Goal: Ask a question

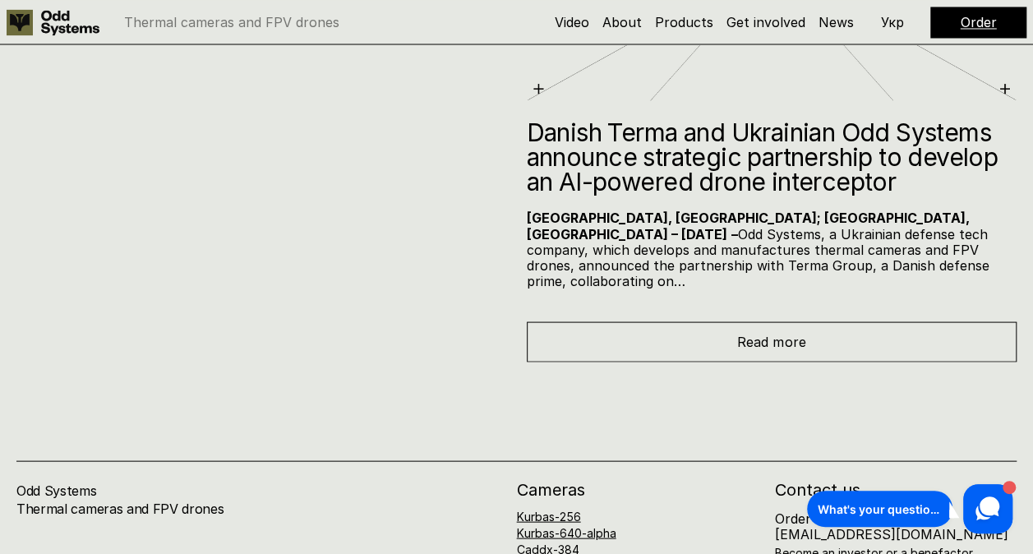
scroll to position [7959, 0]
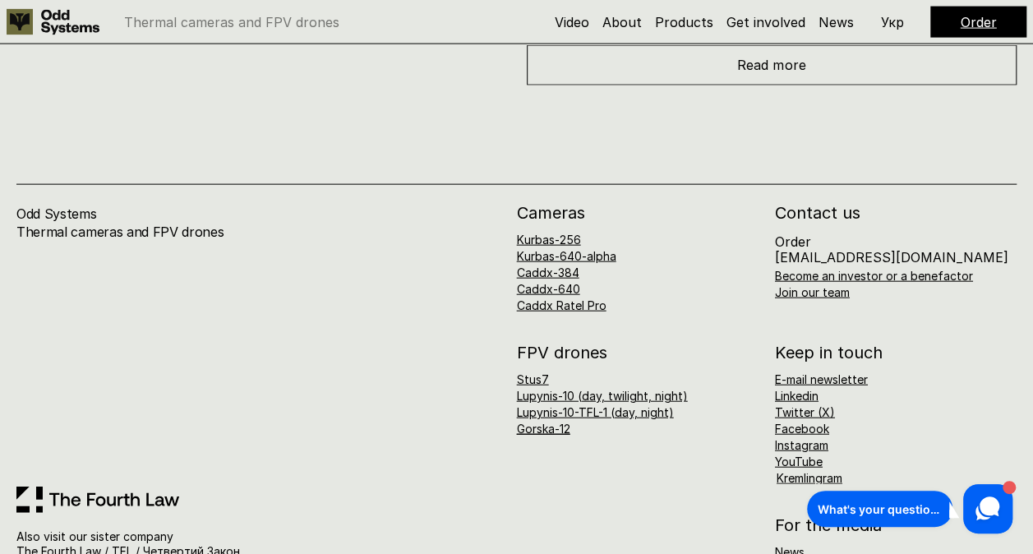
click at [843, 234] on p "Order orders@oddsystems.io" at bounding box center [891, 249] width 233 height 31
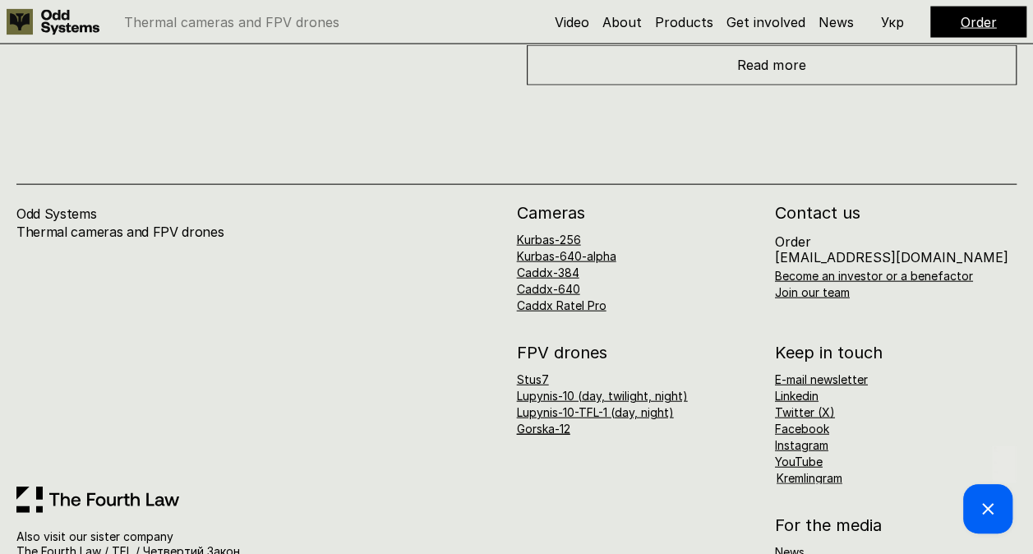
click at [844, 201] on div "Hello ✋ Got a question? We would love to help you! Your conversations Hey there…" at bounding box center [860, 268] width 312 height 537
drag, startPoint x: 1547, startPoint y: 201, endPoint x: 844, endPoint y: 201, distance: 703.3
click at [992, 457] on div "Your conversations Hey there 👋 If you have any questions, we're here to help! A…" at bounding box center [1003, 461] width 23 height 8
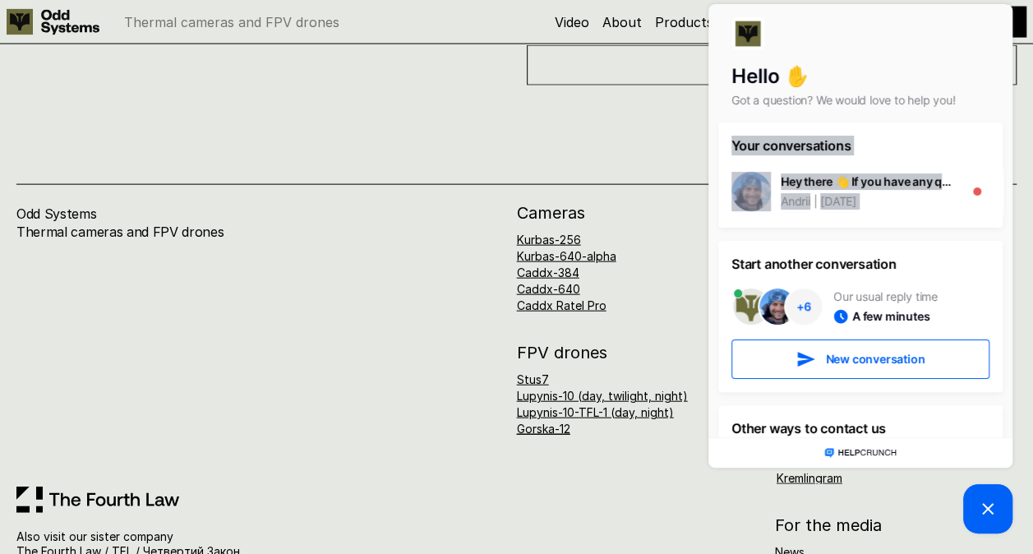
click at [437, 205] on div "Odd Systems Thermal cameras and FPV drones" at bounding box center [266, 346] width 500 height 282
click at [341, 315] on div "Odd Systems Thermal cameras and FPV drones" at bounding box center [266, 346] width 500 height 282
click at [357, 261] on div "Odd Systems Thermal cameras and FPV drones" at bounding box center [266, 346] width 500 height 282
click at [661, 85] on div "Odd Systems Thermal cameras and FPV drones Also visit our sister company The Fo…" at bounding box center [516, 346] width 1033 height 522
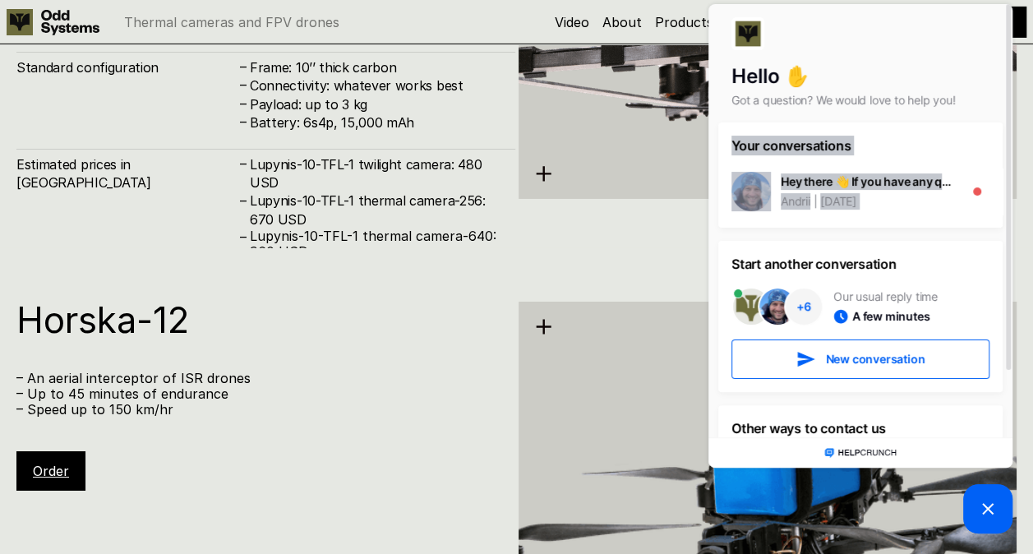
scroll to position [5823, 0]
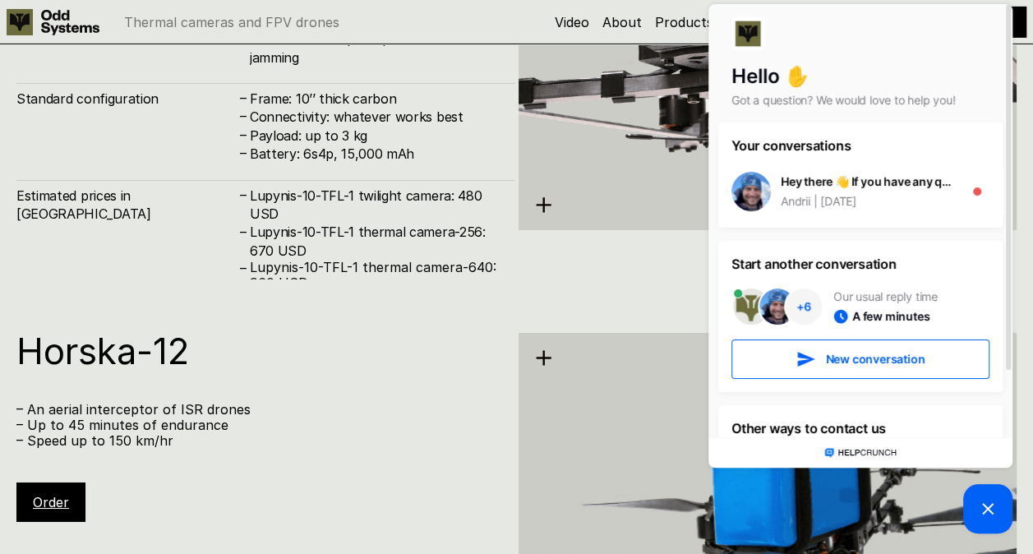
click at [762, 95] on p "Got a question? We would love to help you!" at bounding box center [860, 100] width 258 height 16
click at [891, 189] on div "Hey there 👋 If you have any questions, we're here to help!" at bounding box center [868, 181] width 174 height 16
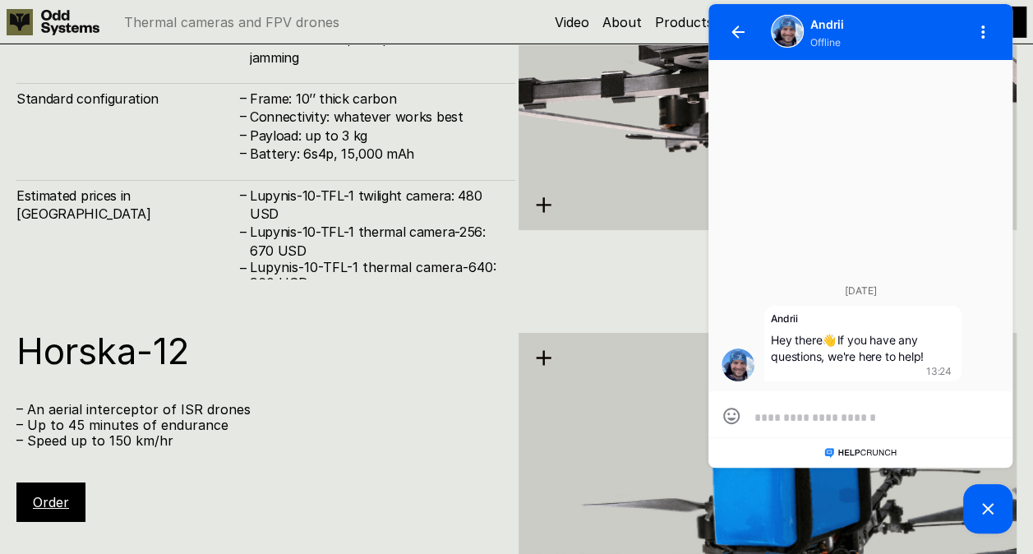
scroll to position [0, 0]
click at [990, 34] on icon "button" at bounding box center [983, 32] width 20 height 20
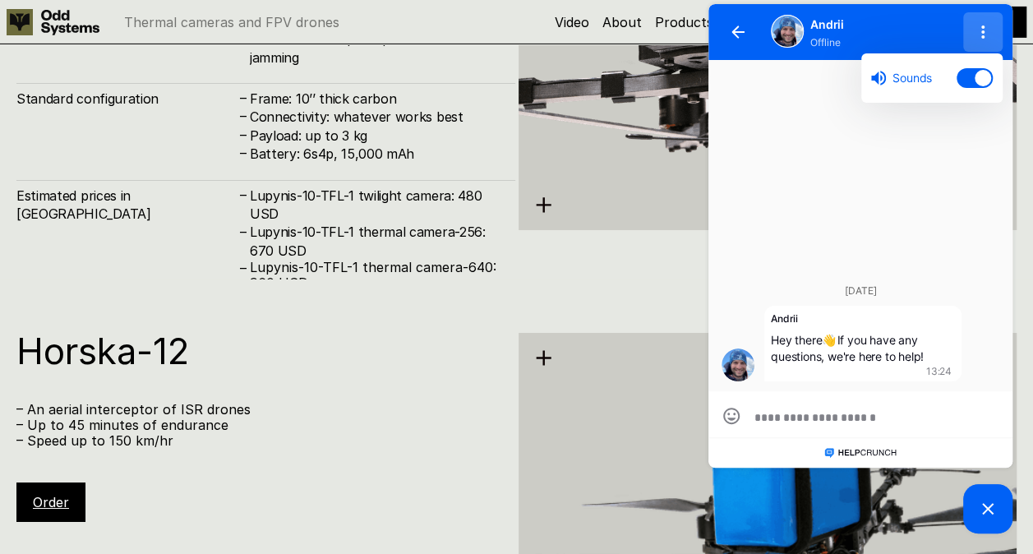
click at [986, 33] on icon "button" at bounding box center [983, 32] width 20 height 20
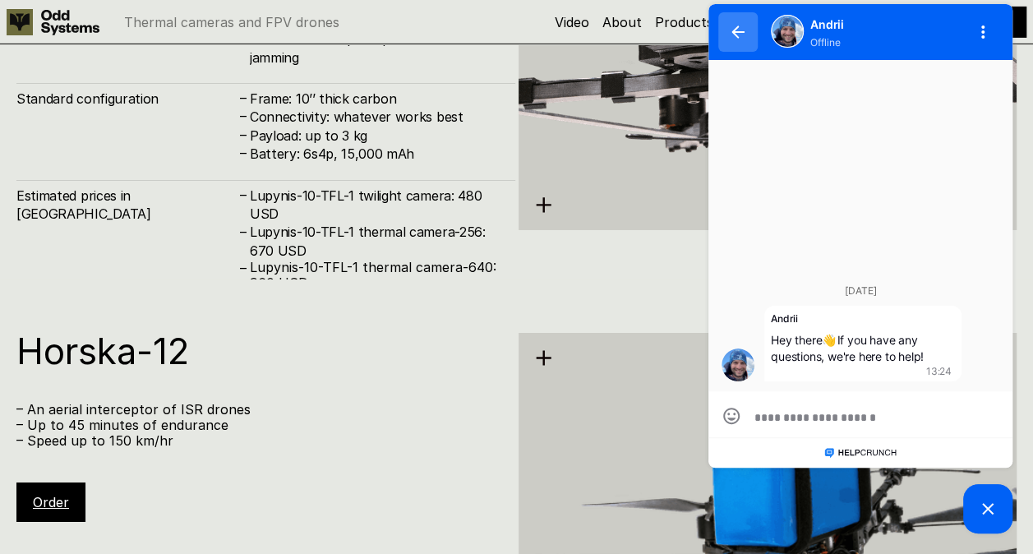
click at [728, 35] on button "button" at bounding box center [737, 31] width 39 height 39
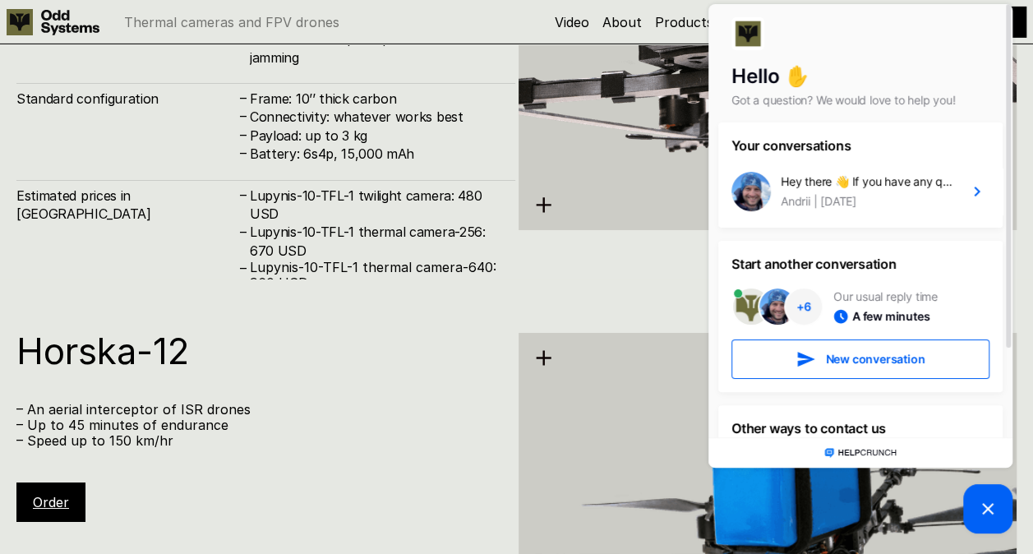
scroll to position [79, 0]
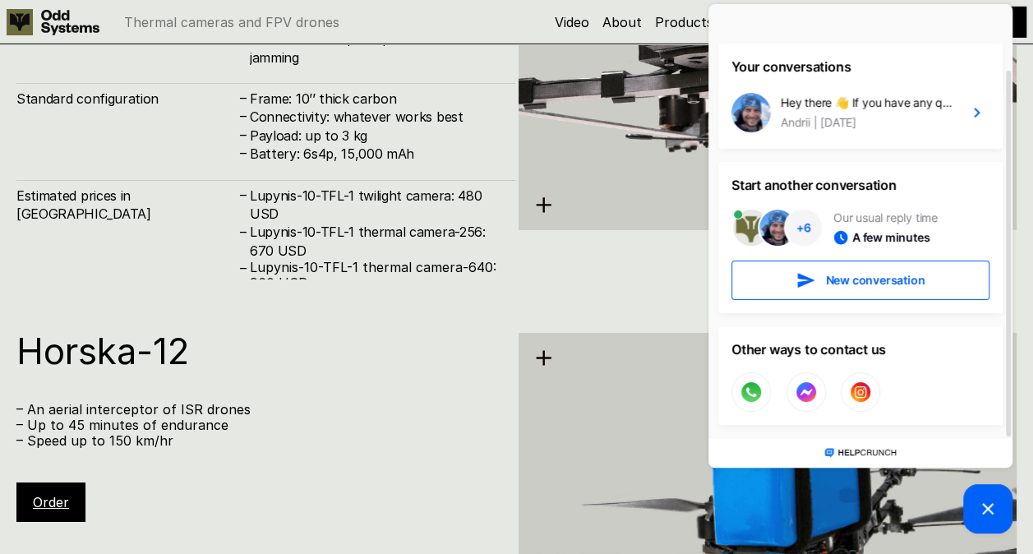
click at [449, 362] on h1 "Horska-12" at bounding box center [257, 351] width 482 height 36
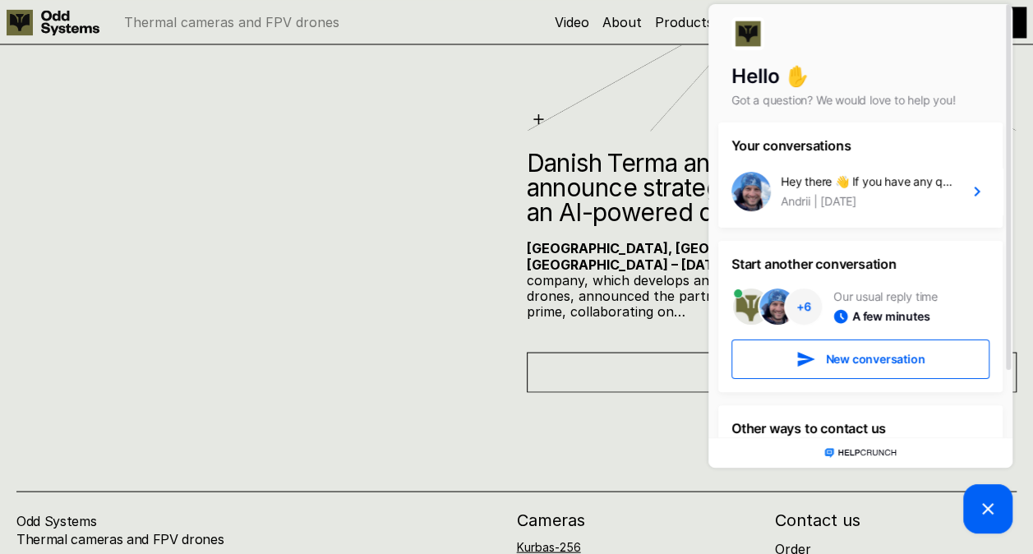
scroll to position [7631, 0]
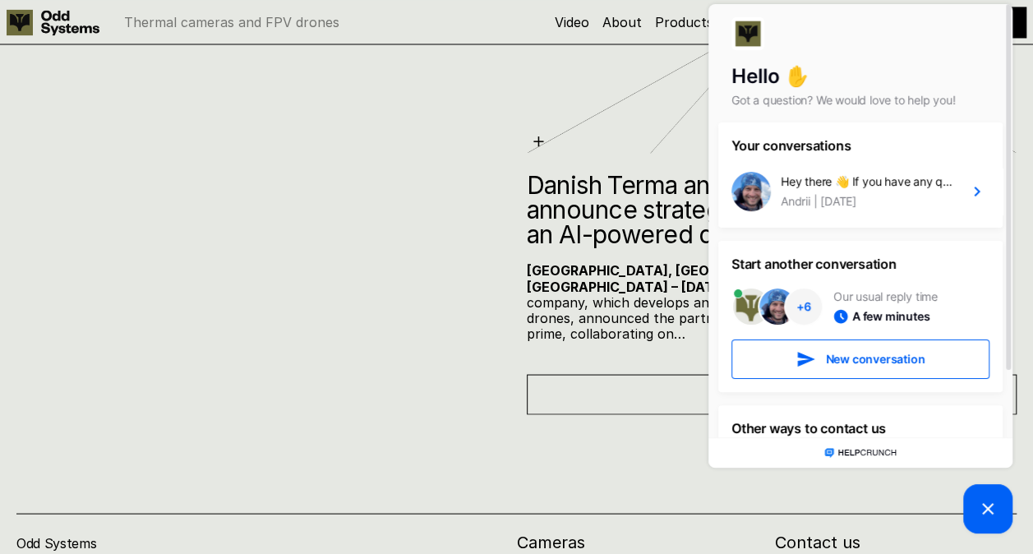
click at [842, 534] on div "Hello ✋ Got a question? We would love to help you! Your conversations Hey there…" at bounding box center [860, 268] width 312 height 537
drag, startPoint x: 842, startPoint y: 534, endPoint x: 778, endPoint y: 534, distance: 64.1
click at [779, 534] on div "Hello ✋ Got a question? We would love to help you! Your conversations Hey there…" at bounding box center [860, 268] width 312 height 537
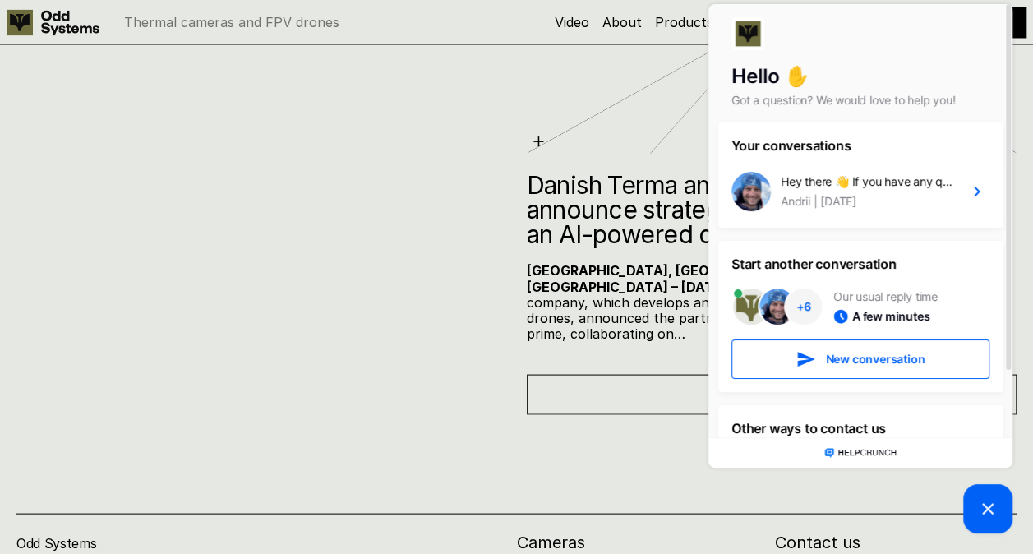
drag, startPoint x: 776, startPoint y: 534, endPoint x: 914, endPoint y: 526, distance: 137.5
click at [911, 524] on div "Hello ✋ Got a question? We would love to help you! Your conversations Hey there…" at bounding box center [860, 268] width 312 height 537
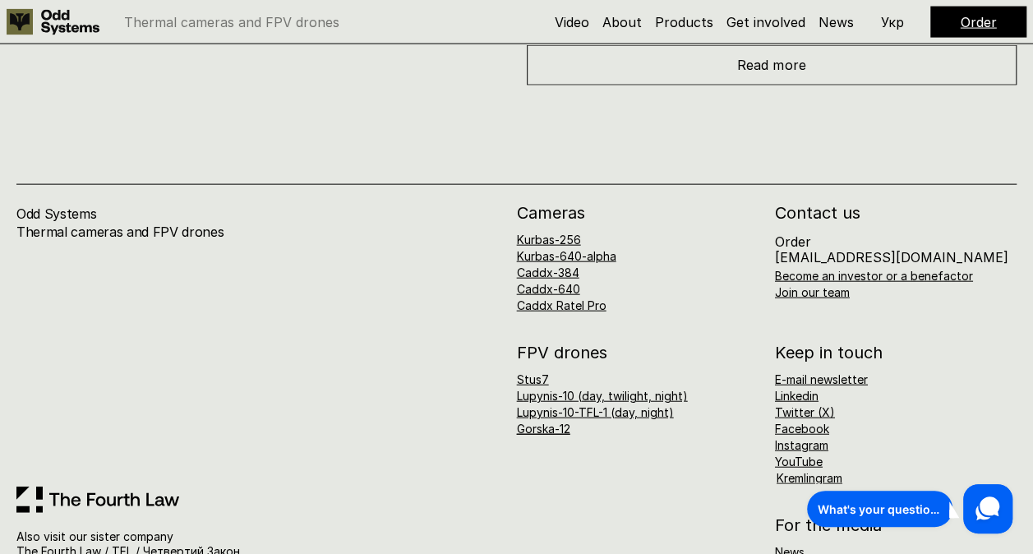
scroll to position [2023, 0]
